Goal: Information Seeking & Learning: Check status

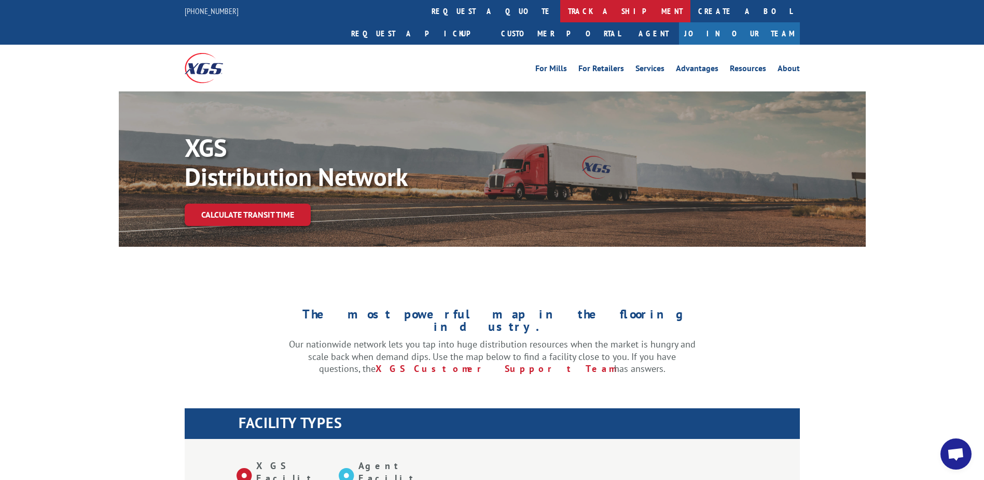
drag, startPoint x: 446, startPoint y: 23, endPoint x: 450, endPoint y: 16, distance: 8.8
click at [447, 22] on div "[PHONE_NUMBER] request a quote track a shipment Create a BOL Request a pickup C…" at bounding box center [492, 45] width 984 height 91
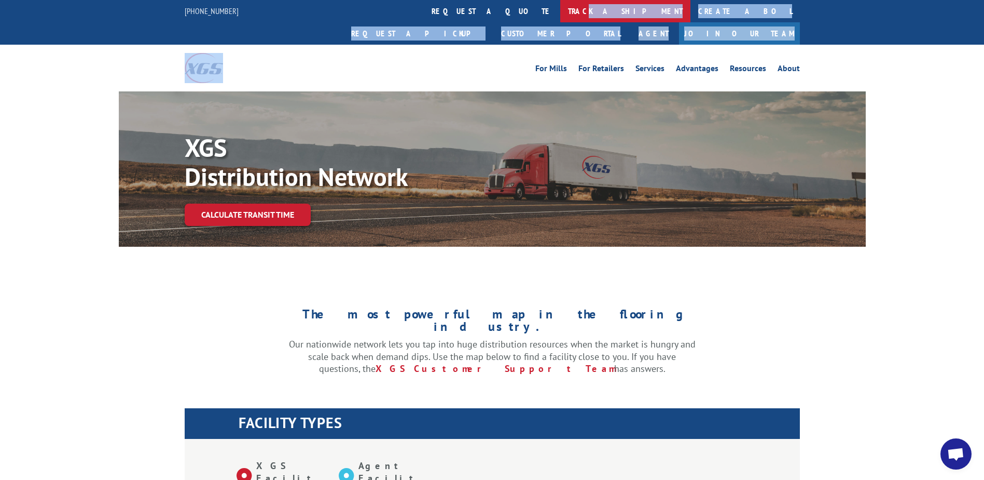
drag, startPoint x: 450, startPoint y: 16, endPoint x: 454, endPoint y: 11, distance: 5.9
click at [560, 11] on link "track a shipment" at bounding box center [625, 11] width 130 height 22
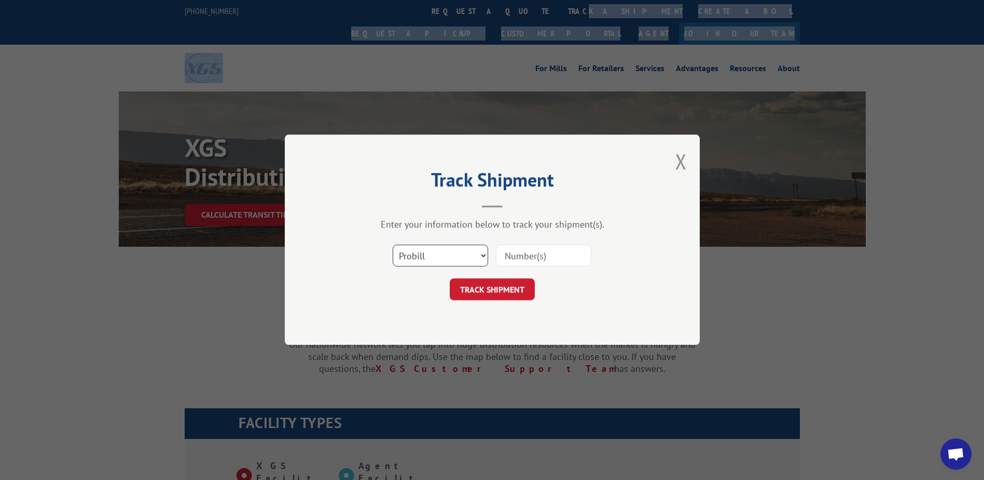
drag, startPoint x: 422, startPoint y: 254, endPoint x: 423, endPoint y: 267, distance: 13.0
click at [422, 254] on select "Select category... Probill BOL PO" at bounding box center [440, 256] width 95 height 22
select select "bol"
click at [393, 245] on select "Select category... Probill BOL PO" at bounding box center [440, 256] width 95 height 22
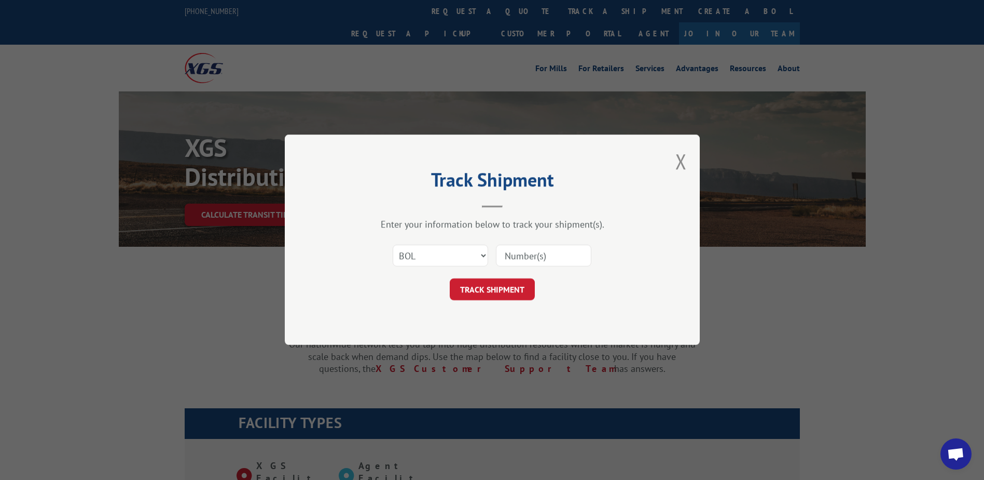
click at [529, 255] on input at bounding box center [543, 256] width 95 height 22
paste input "Shipment 0002847053"
drag, startPoint x: 550, startPoint y: 259, endPoint x: 480, endPoint y: 255, distance: 69.7
click at [480, 255] on div "Select category... Probill BOL PO Shipment 0002847053" at bounding box center [492, 256] width 311 height 34
type input "2847053"
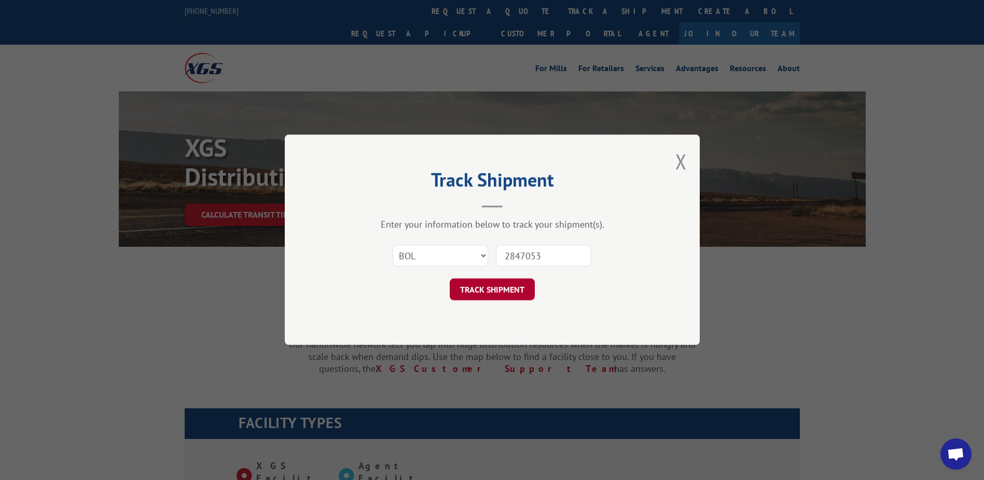
click at [501, 283] on button "TRACK SHIPMENT" at bounding box center [492, 290] width 85 height 22
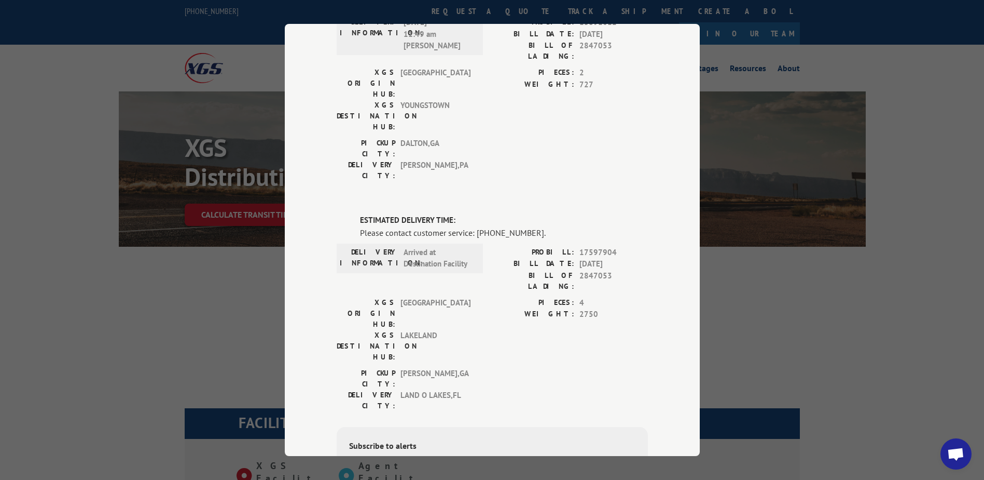
scroll to position [104, 0]
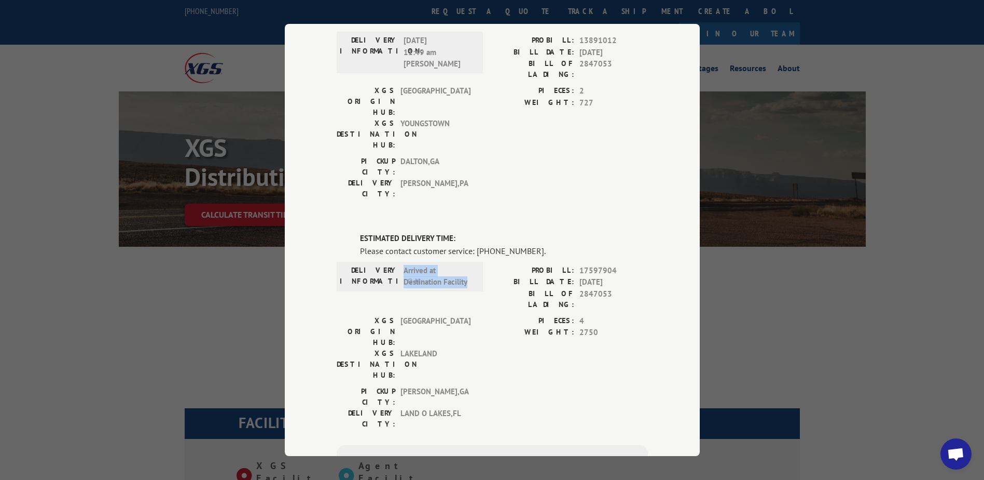
drag, startPoint x: 465, startPoint y: 223, endPoint x: 399, endPoint y: 208, distance: 67.6
click at [399, 265] on div "DELIVERY INFORMATION: Arrived at Destination Facility" at bounding box center [410, 276] width 140 height 23
drag, startPoint x: 399, startPoint y: 208, endPoint x: 401, endPoint y: 213, distance: 5.4
click at [404, 265] on span "Arrived at Destination Facility" at bounding box center [439, 276] width 70 height 23
drag, startPoint x: 473, startPoint y: 191, endPoint x: 540, endPoint y: 190, distance: 67.5
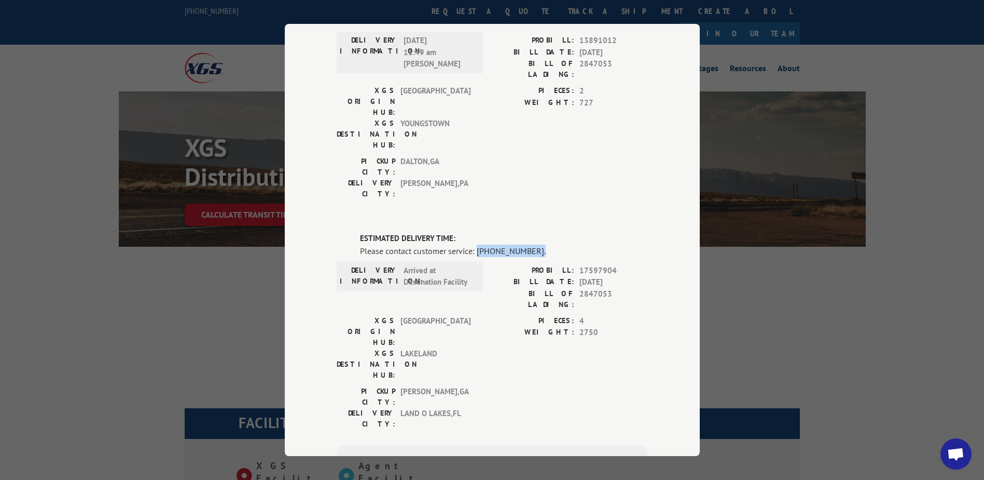
click at [540, 244] on div "Please contact customer service: [PHONE_NUMBER]." at bounding box center [504, 250] width 288 height 12
drag, startPoint x: 540, startPoint y: 190, endPoint x: 535, endPoint y: 190, distance: 5.2
click at [535, 244] on div "Please contact customer service: [PHONE_NUMBER]." at bounding box center [504, 250] width 288 height 12
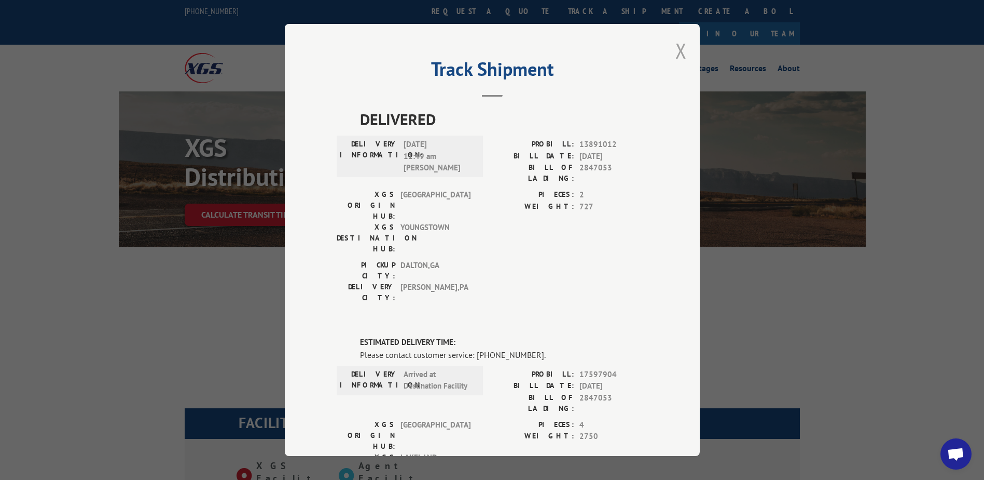
click at [681, 50] on button "Close modal" at bounding box center [681, 51] width 11 height 28
